Goal: Find specific page/section: Find specific page/section

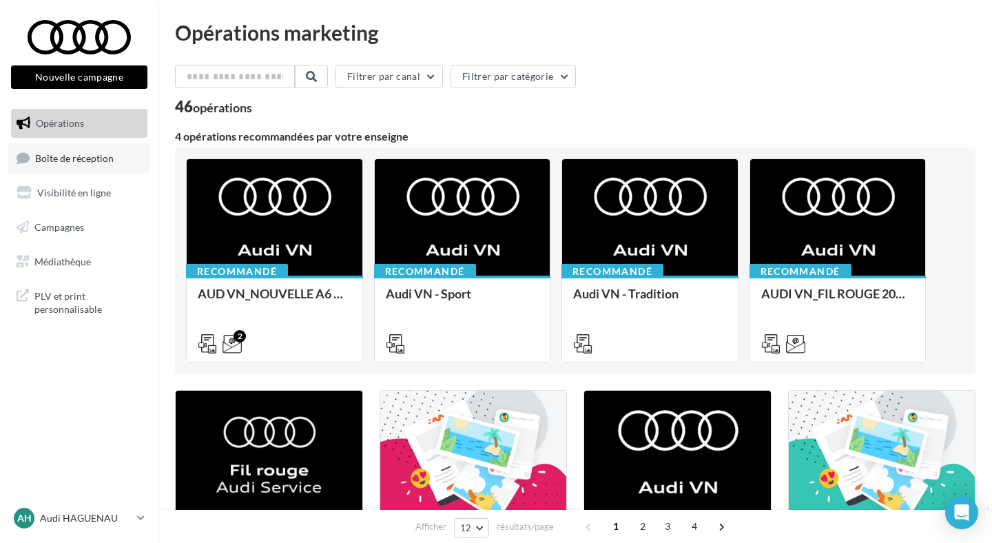
click at [115, 161] on link "Boîte de réception" at bounding box center [79, 158] width 142 height 30
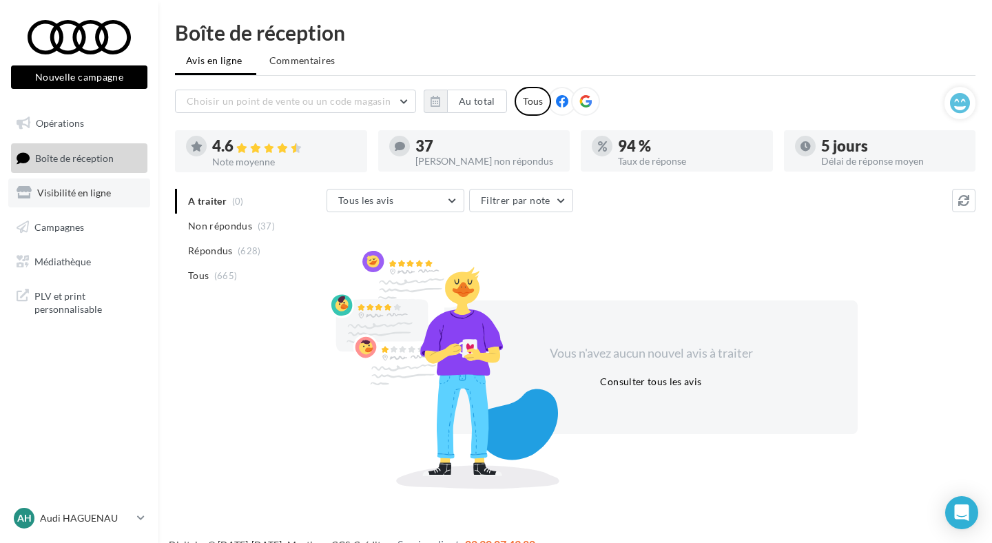
click at [119, 181] on link "Visibilité en ligne" at bounding box center [79, 193] width 142 height 29
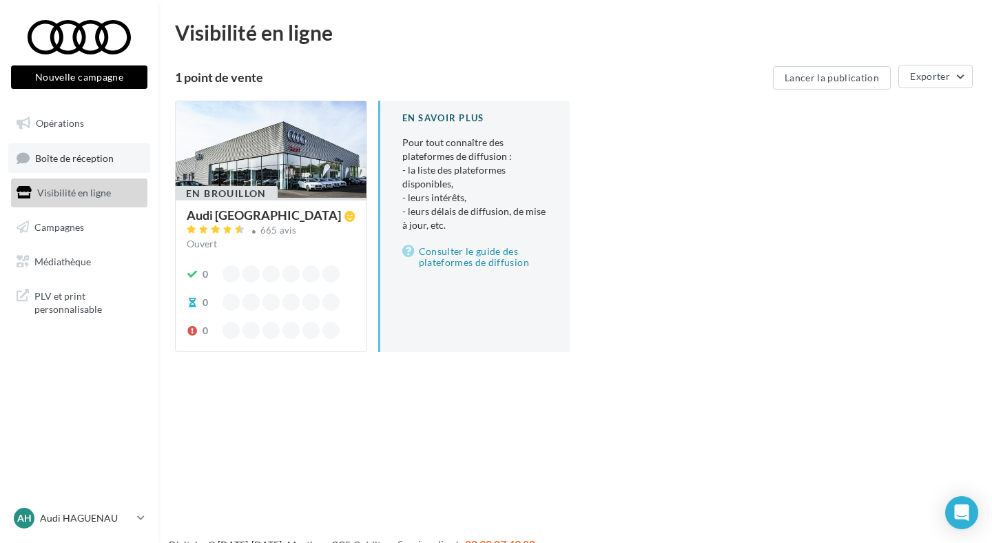
click at [127, 157] on link "Boîte de réception" at bounding box center [79, 158] width 142 height 30
